Goal: Task Accomplishment & Management: Use online tool/utility

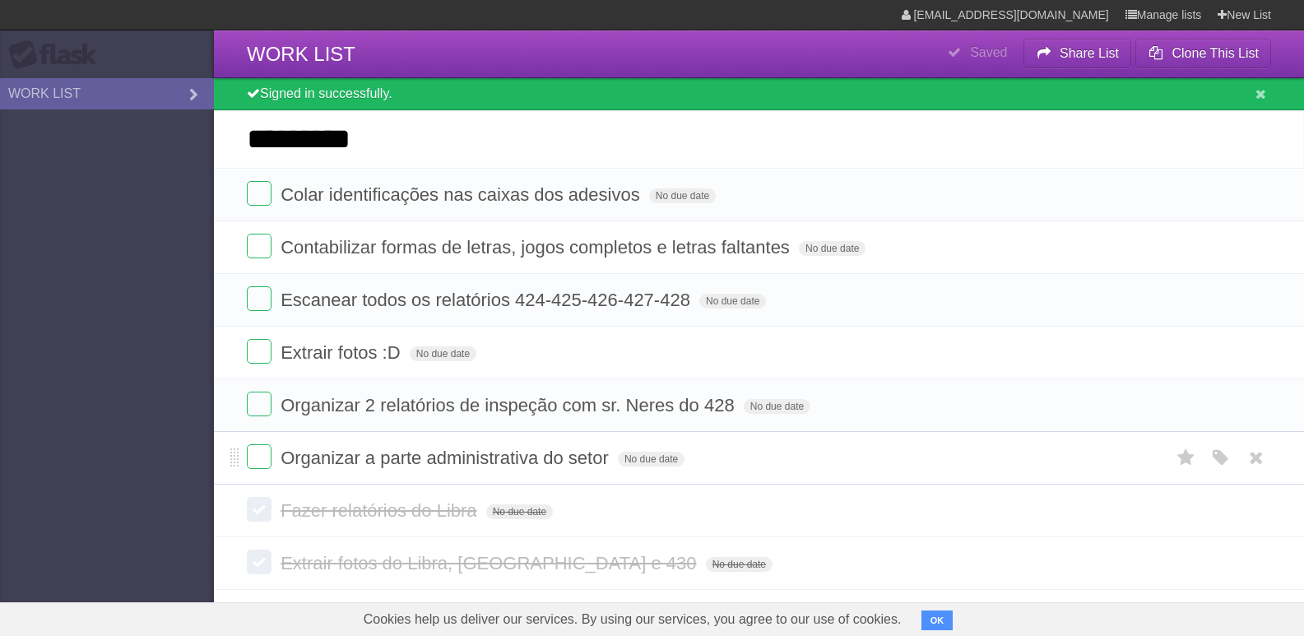
type input "*********"
click input "*********" at bounding box center [0, 0] width 0 height 0
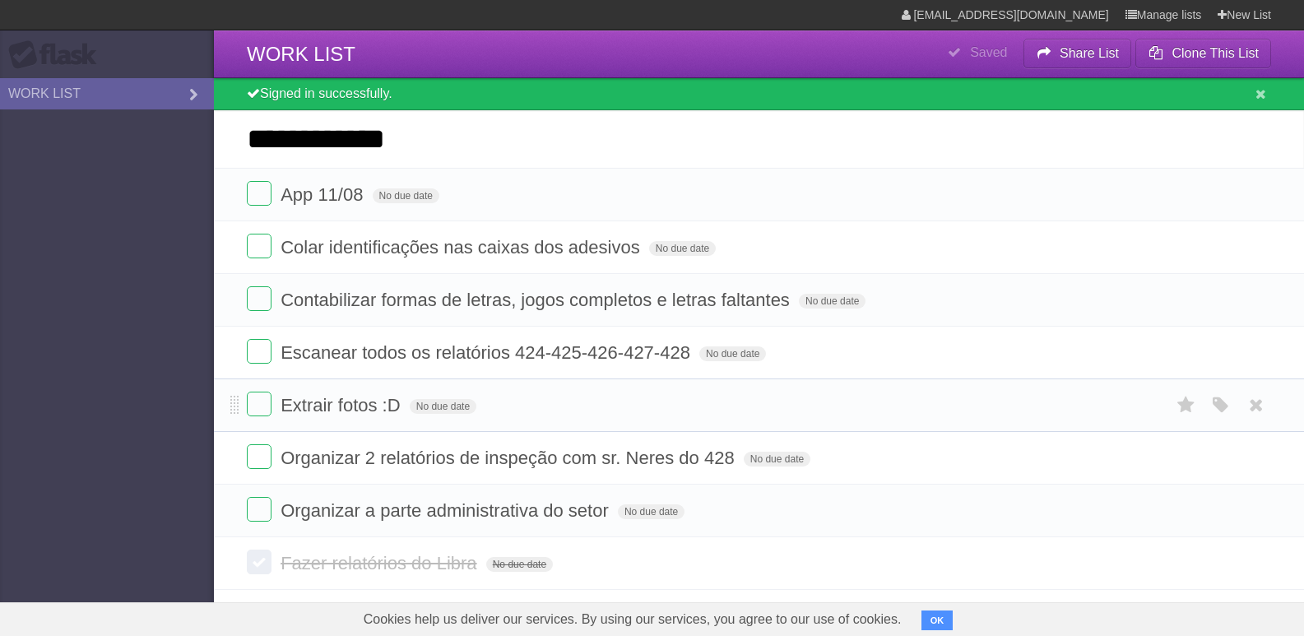
type input "**********"
click input "*********" at bounding box center [0, 0] width 0 height 0
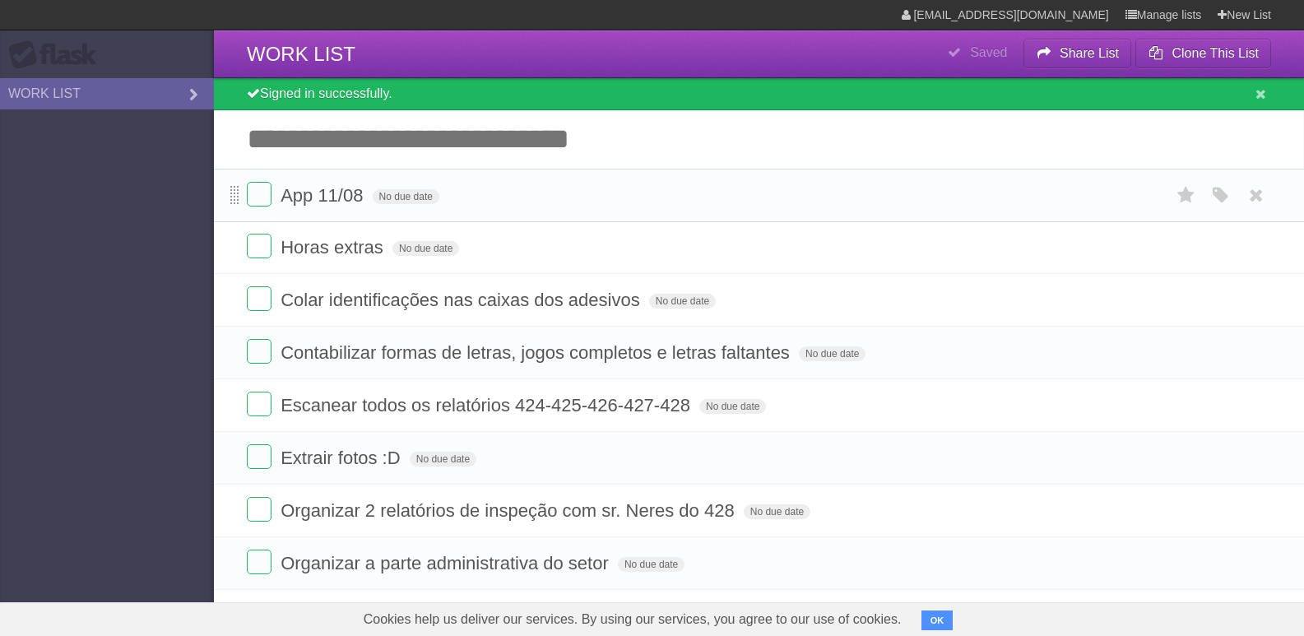
drag, startPoint x: 231, startPoint y: 248, endPoint x: 238, endPoint y: 190, distance: 58.0
click at [374, 141] on input "Add another task" at bounding box center [759, 139] width 1090 height 58
click at [261, 255] on label at bounding box center [259, 246] width 25 height 25
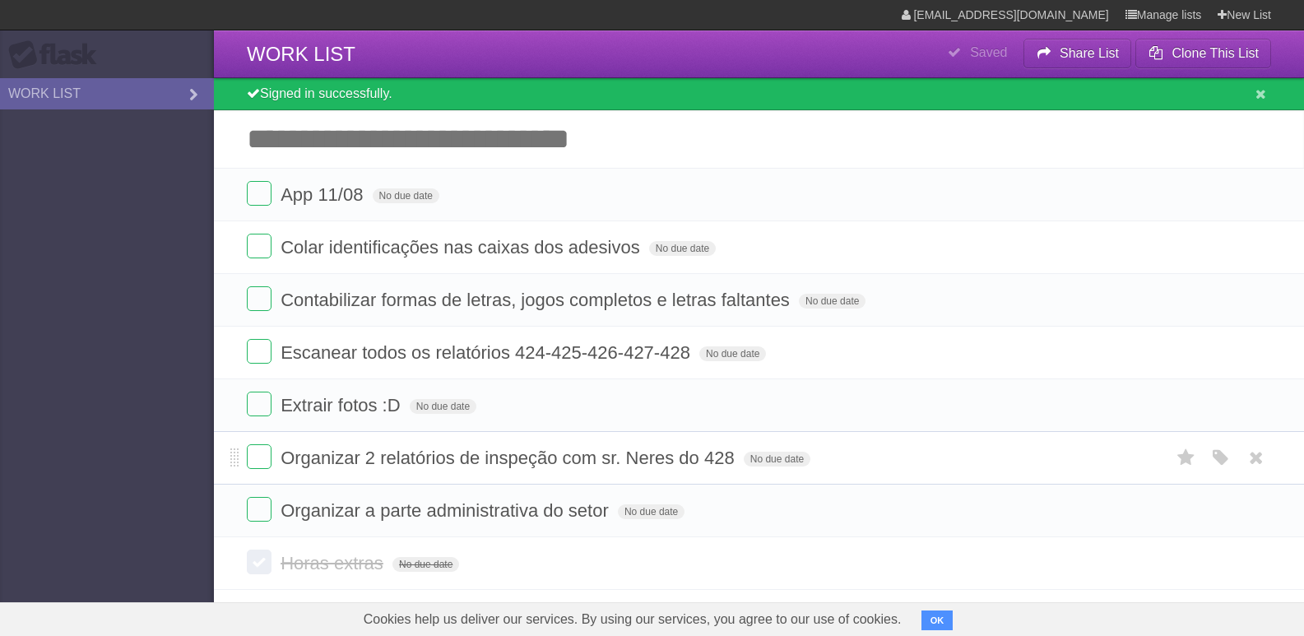
click at [453, 449] on span "Organizar 2 relatórios de inspeção com sr. Neres do 428" at bounding box center [510, 458] width 458 height 21
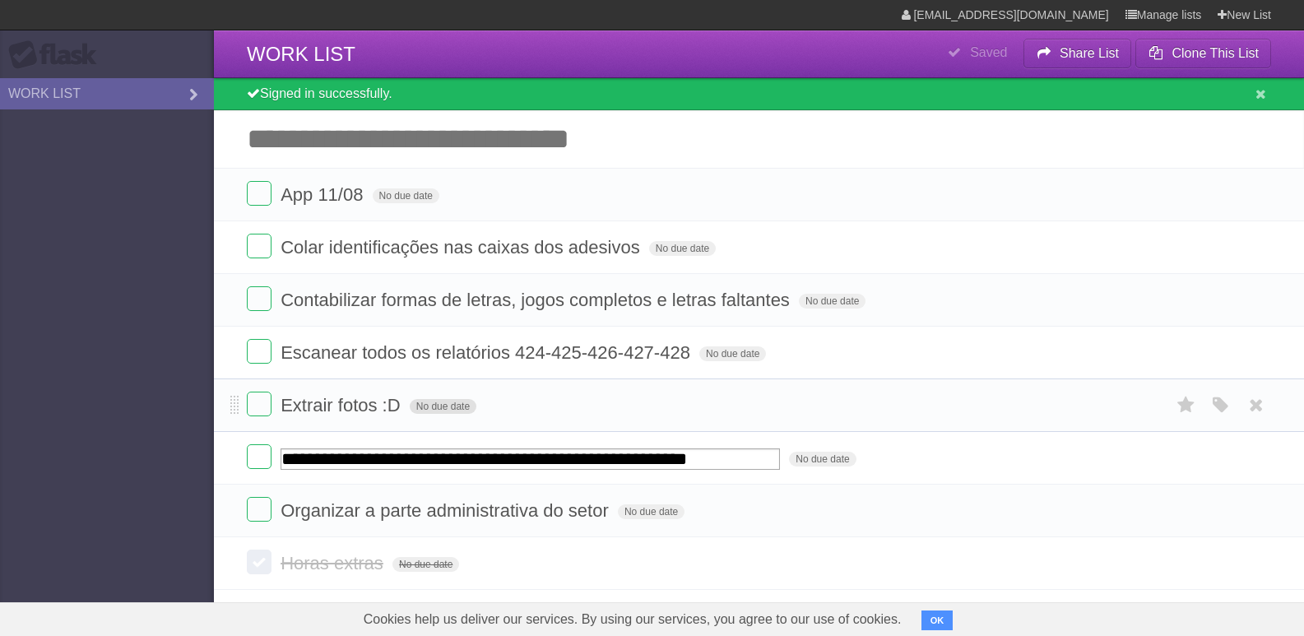
click at [435, 409] on span "No due date" at bounding box center [443, 406] width 67 height 15
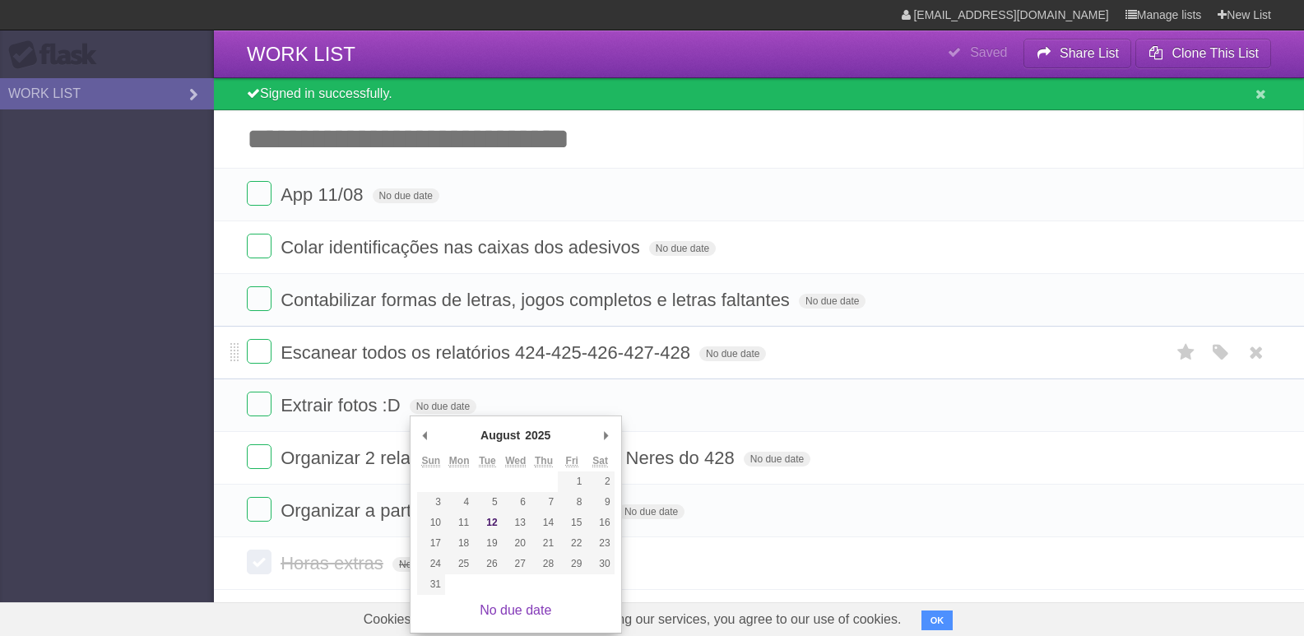
click at [452, 356] on span "Escanear todos os relatórios 424-425-426-427-428" at bounding box center [488, 352] width 414 height 21
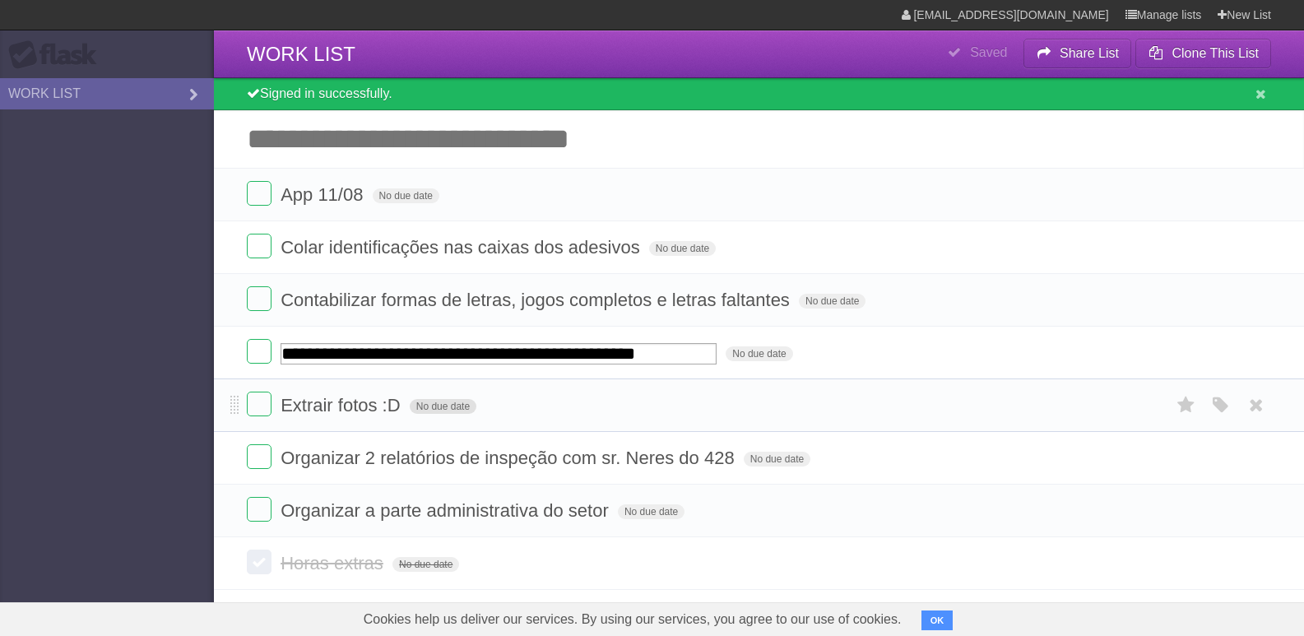
click at [457, 412] on span "No due date" at bounding box center [443, 406] width 67 height 15
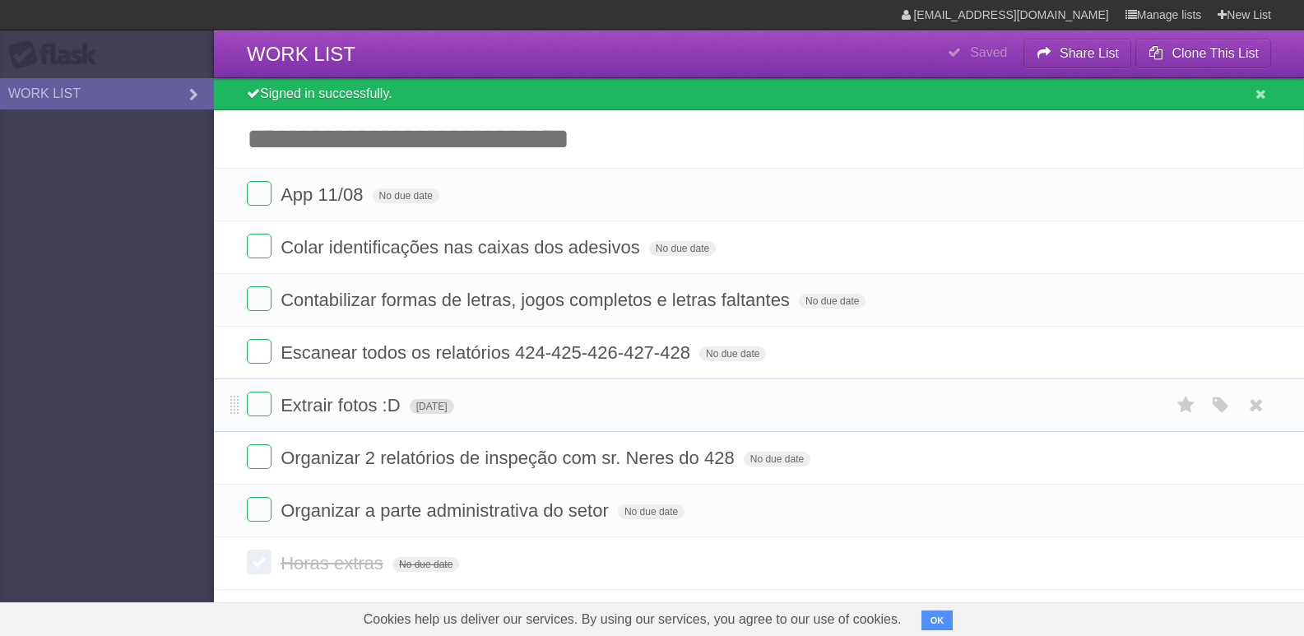
click at [454, 406] on span "[DATE]" at bounding box center [432, 406] width 44 height 15
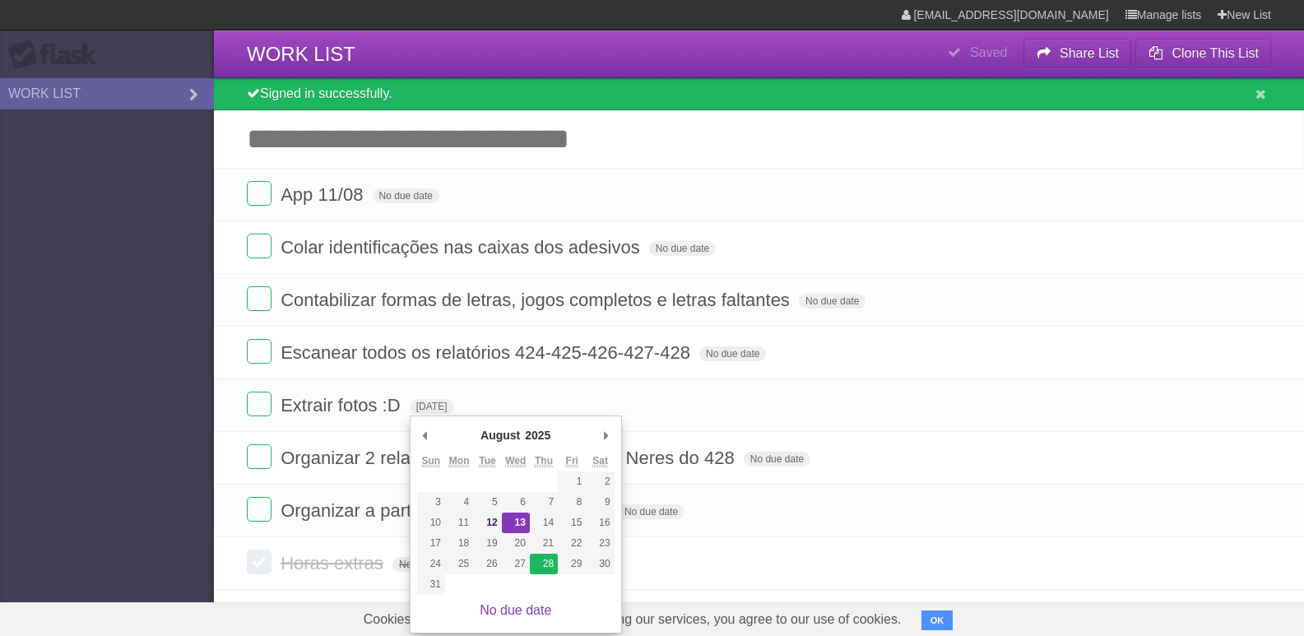
type span "[DATE]"
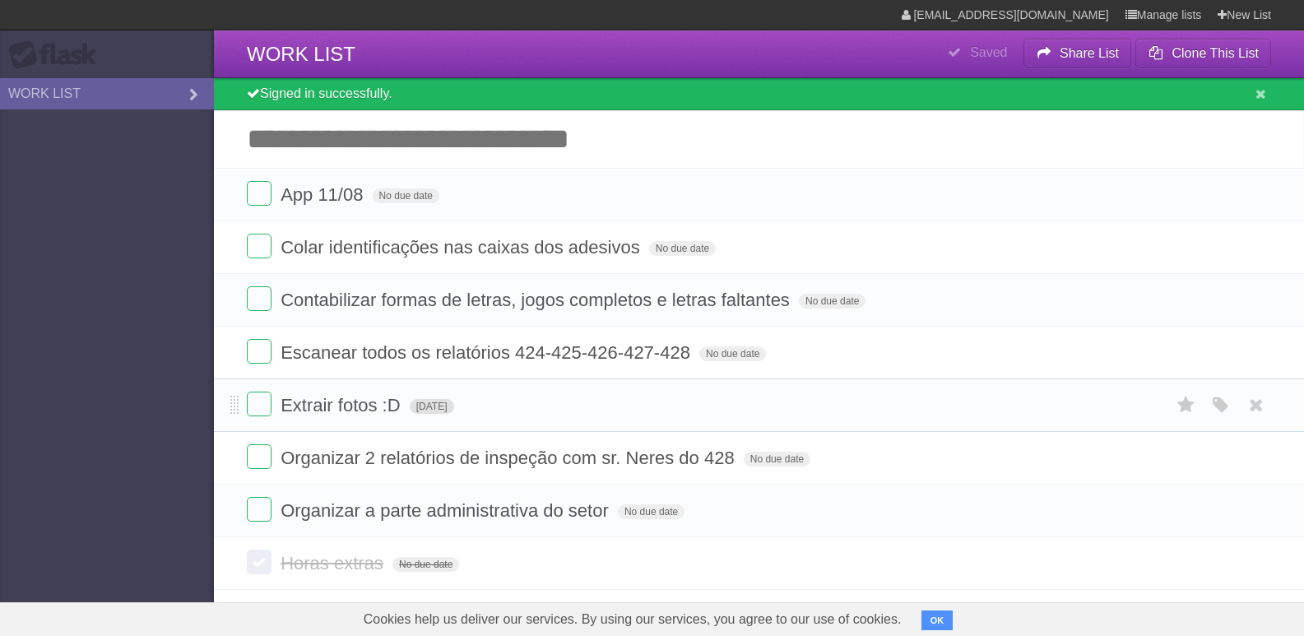
click at [452, 401] on span "[DATE]" at bounding box center [432, 406] width 44 height 15
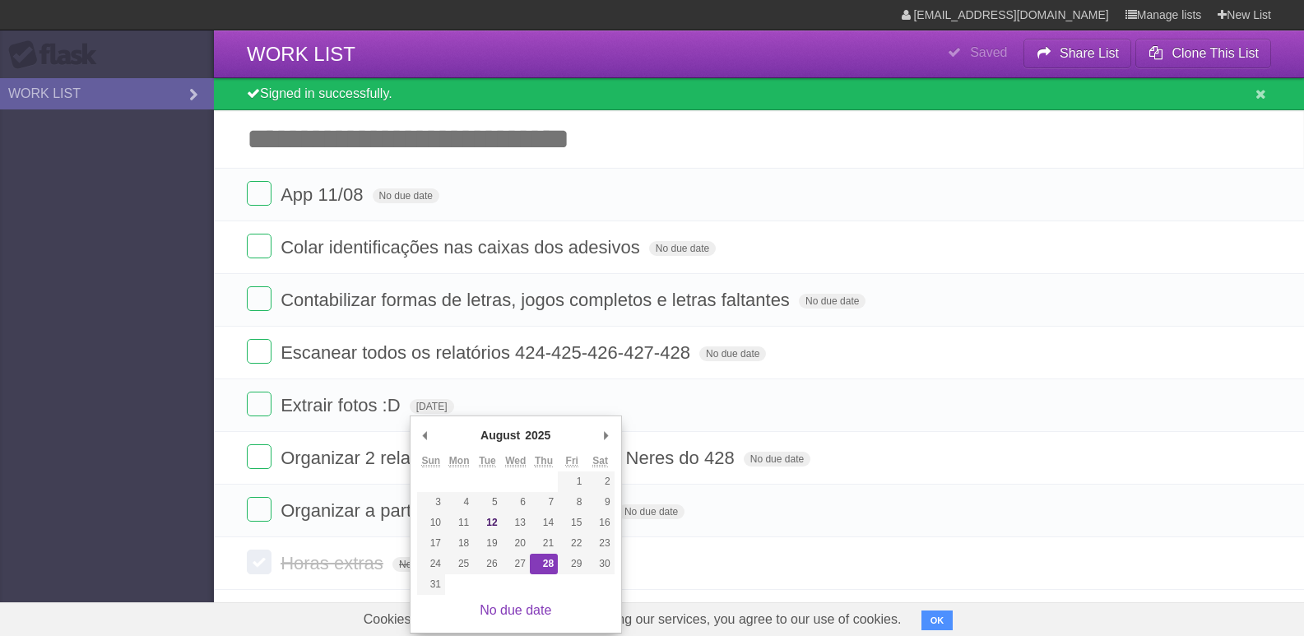
click at [505, 618] on div "No due date" at bounding box center [515, 610] width 197 height 31
click at [517, 608] on link "No due date" at bounding box center [516, 610] width 72 height 14
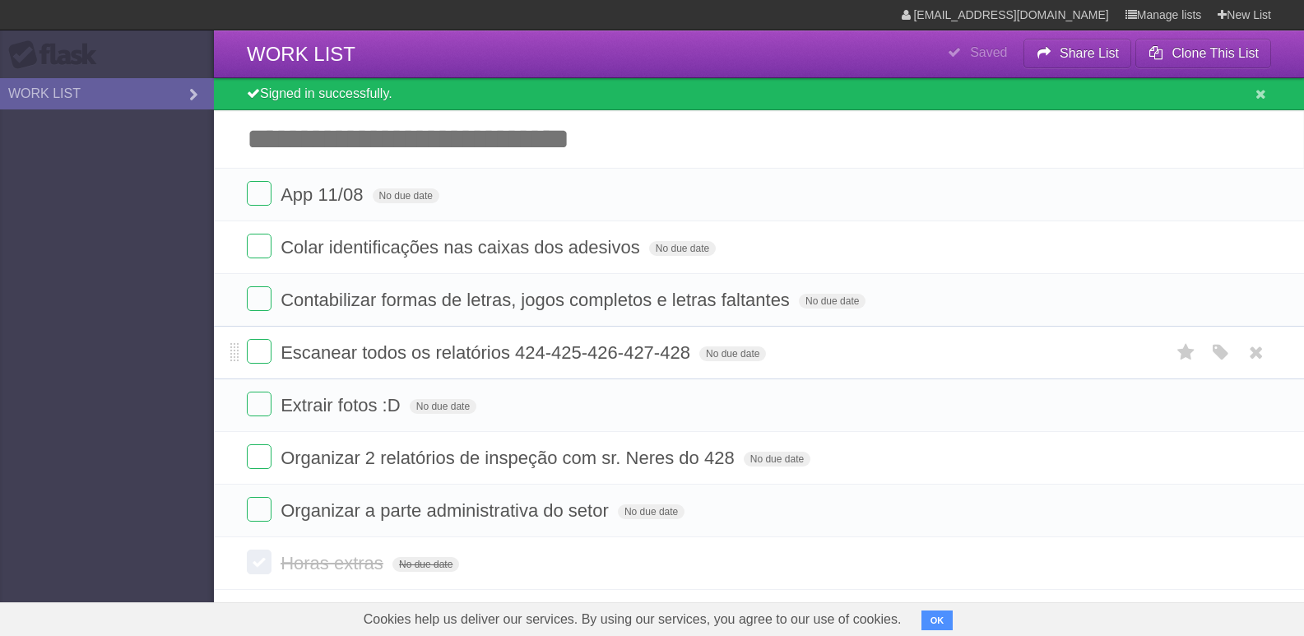
click at [537, 371] on li "Escanear todos os relatórios 424-425-426-427-428 No due date White Red Blue Gre…" at bounding box center [759, 352] width 1090 height 53
click at [197, 90] on icon at bounding box center [193, 95] width 25 height 18
click at [116, 140] on aside "Flask WORK LIST" at bounding box center [107, 318] width 214 height 636
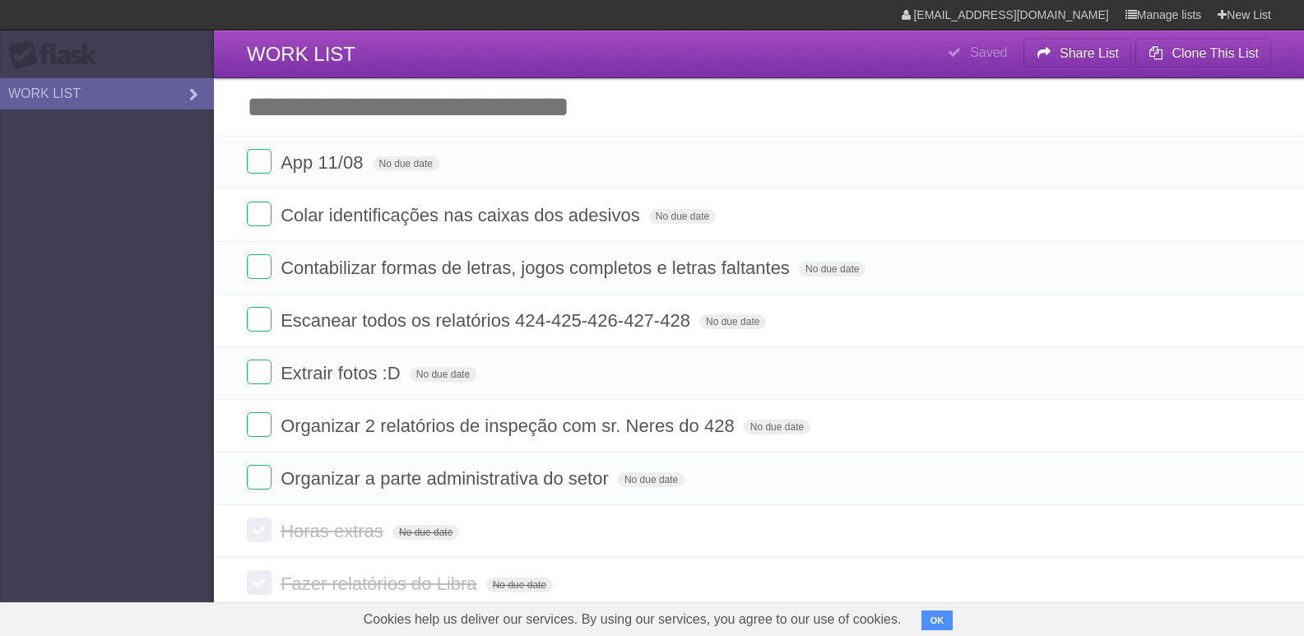
click at [416, 116] on input "Add another task" at bounding box center [759, 107] width 1090 height 58
click at [926, 623] on button "OK" at bounding box center [937, 620] width 32 height 20
